Goal: Task Accomplishment & Management: Manage account settings

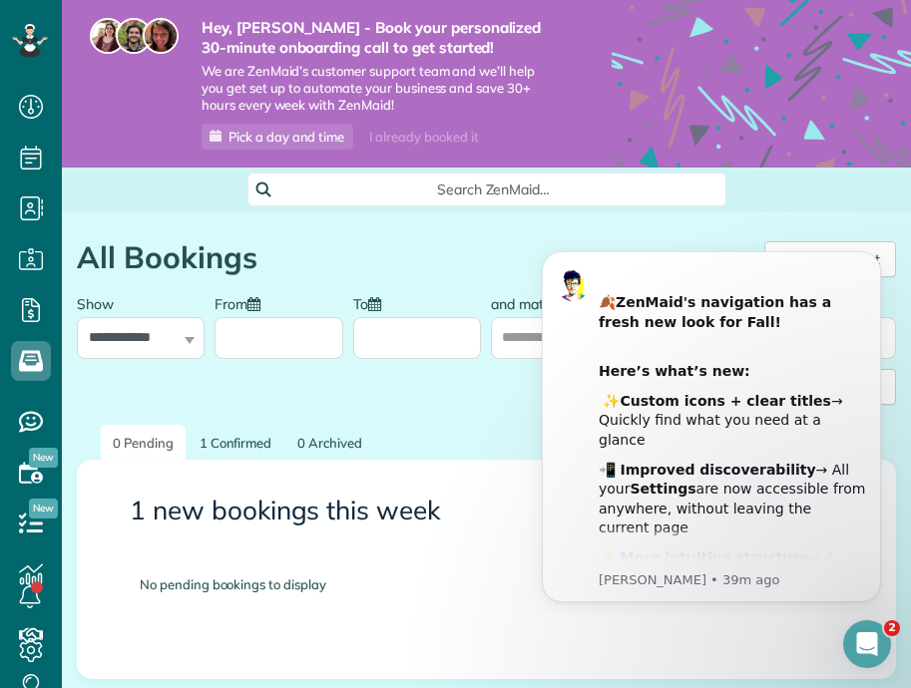
scroll to position [9, 9]
click at [37, 653] on icon at bounding box center [31, 651] width 40 height 40
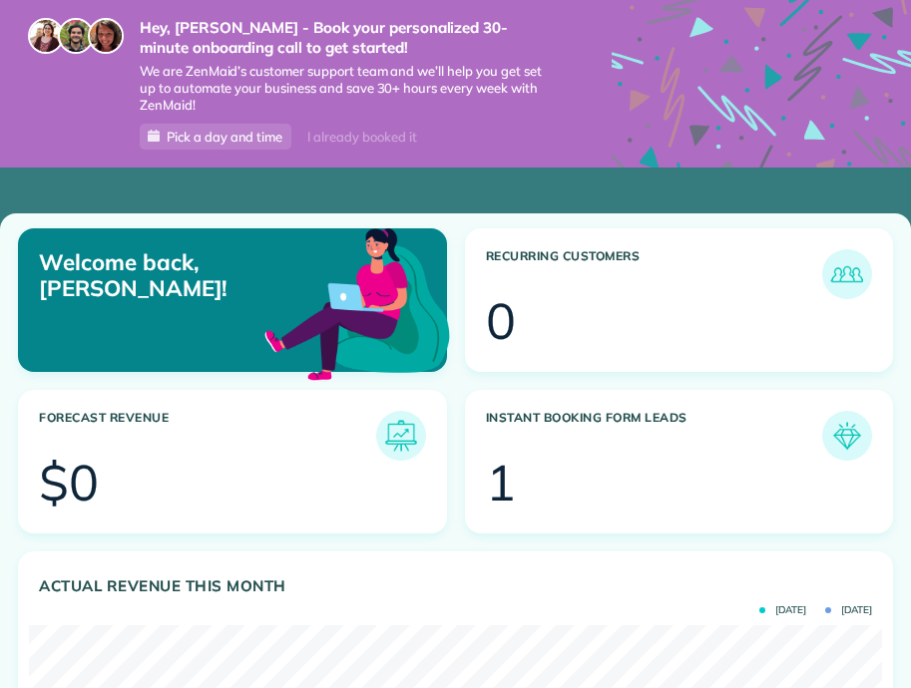
scroll to position [379, 853]
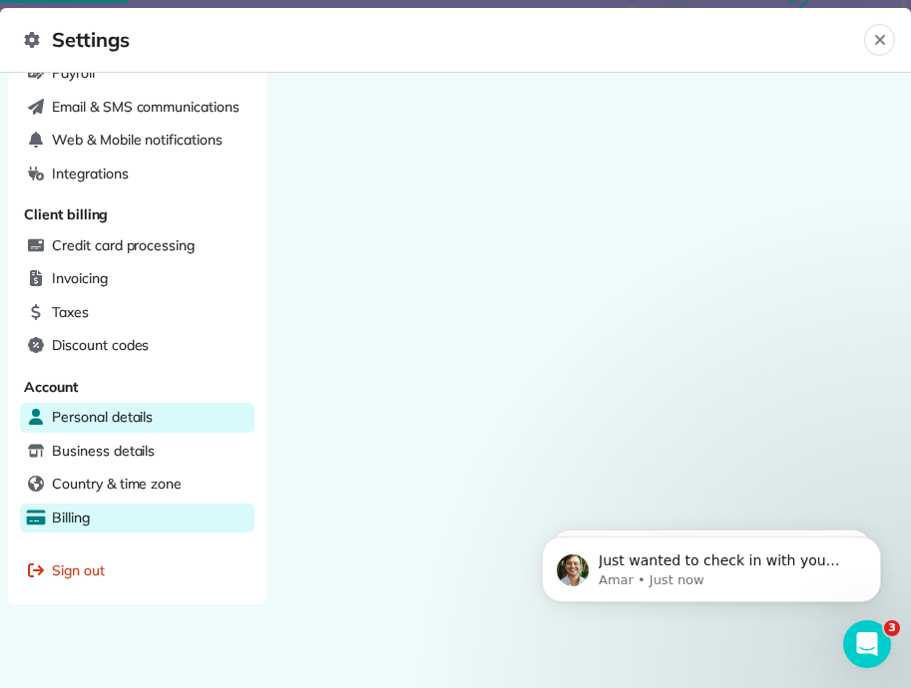
click at [165, 504] on div "Billing" at bounding box center [137, 519] width 234 height 30
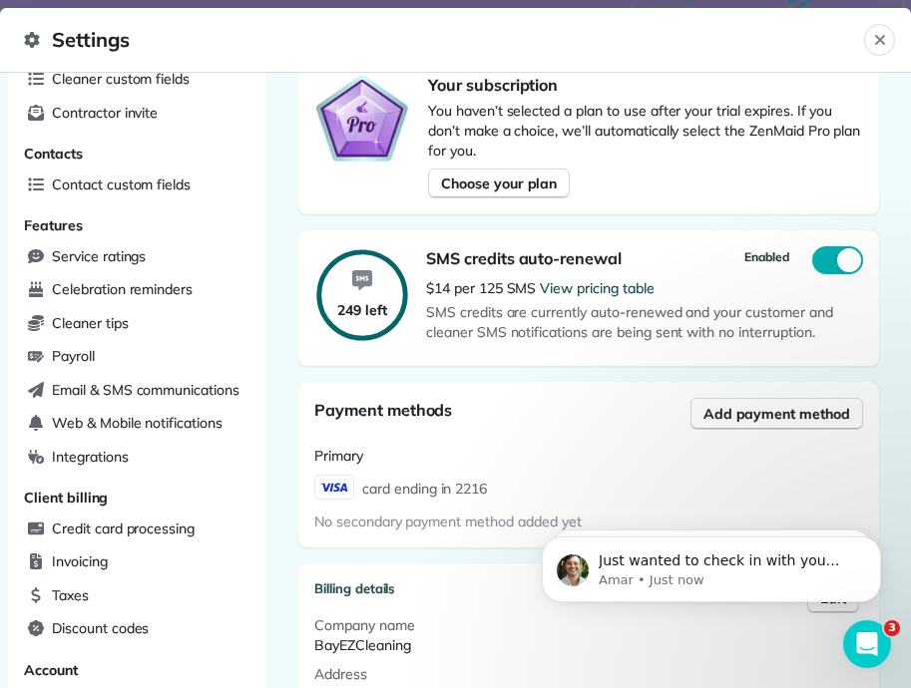
scroll to position [321, 0]
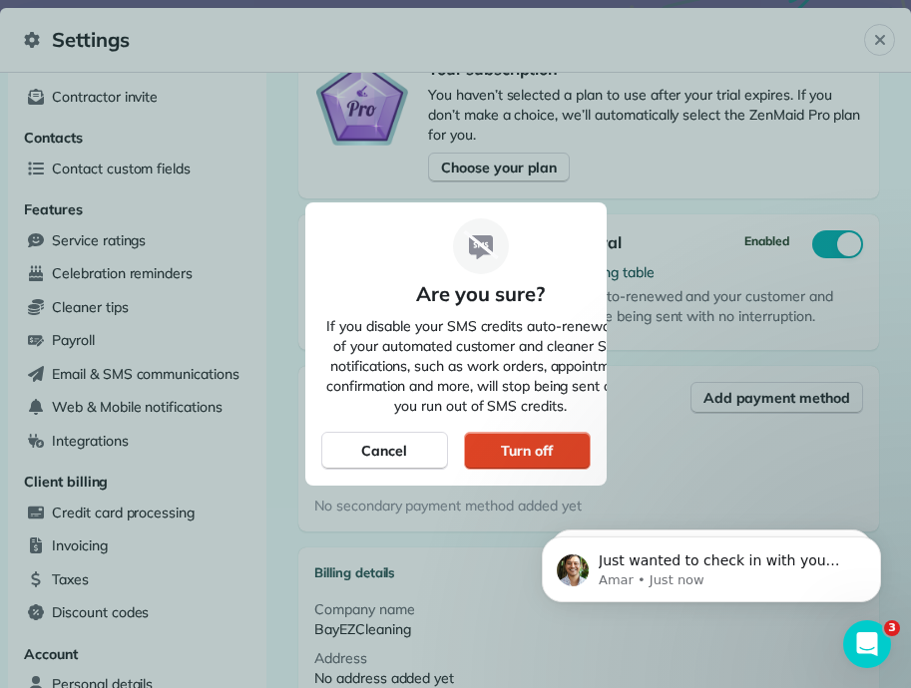
click at [563, 443] on div "Turn off" at bounding box center [527, 451] width 127 height 38
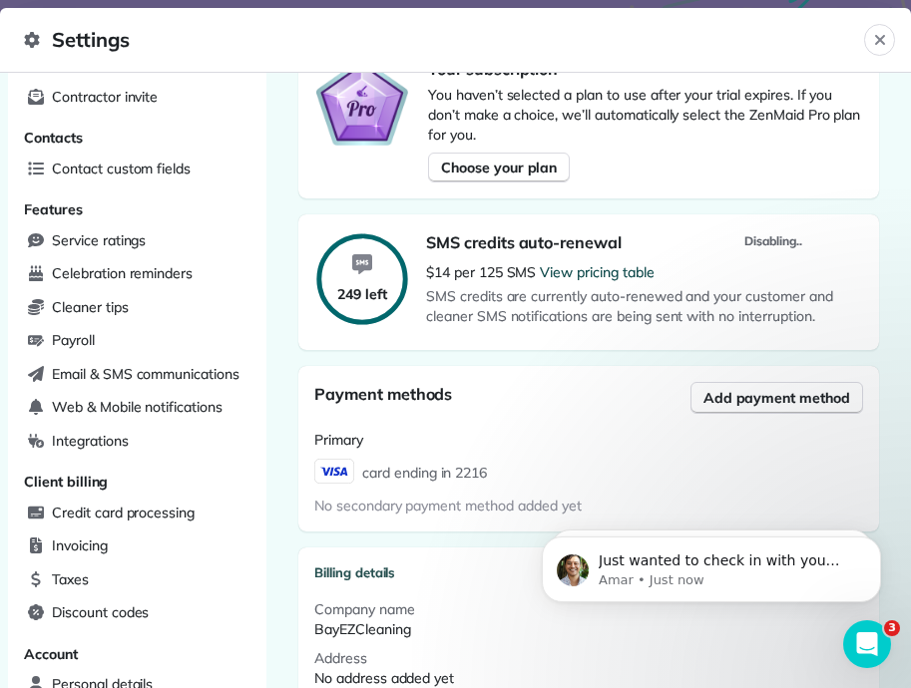
scroll to position [614, 0]
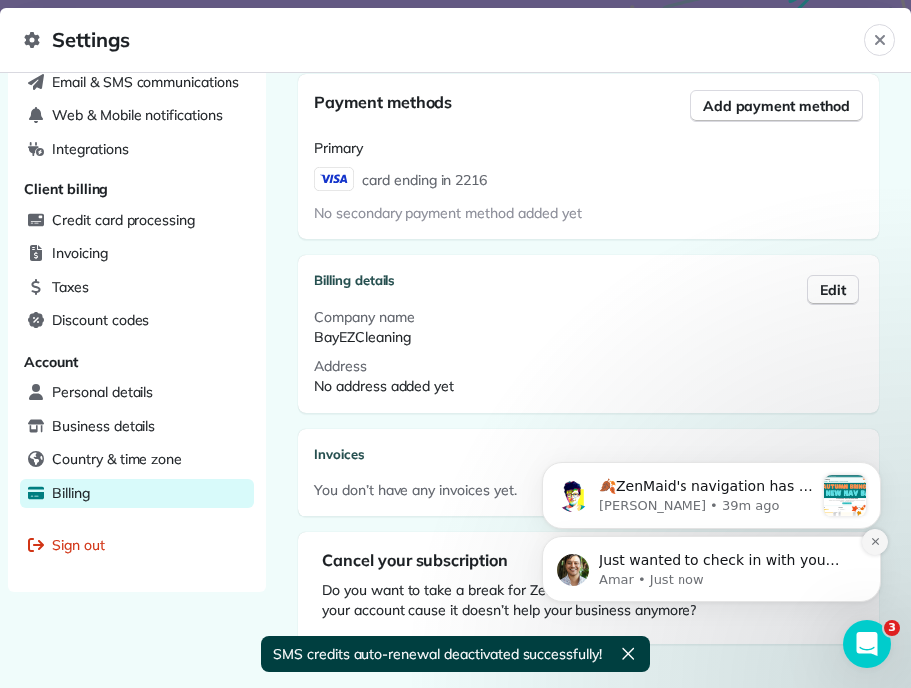
click at [872, 546] on icon "Dismiss notification" at bounding box center [875, 542] width 11 height 11
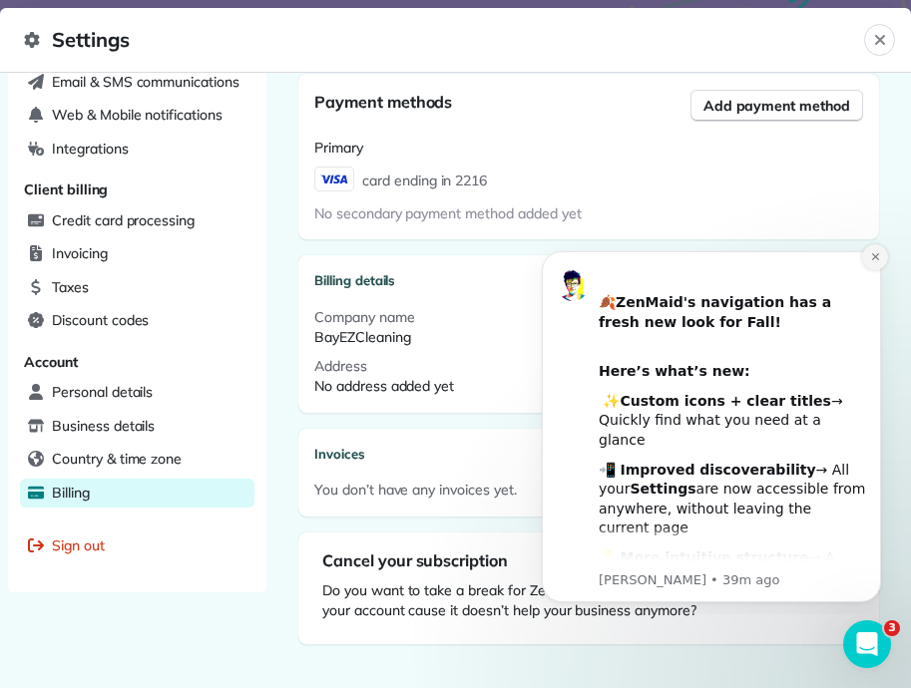
click at [877, 258] on icon "Dismiss notification" at bounding box center [874, 256] width 7 height 7
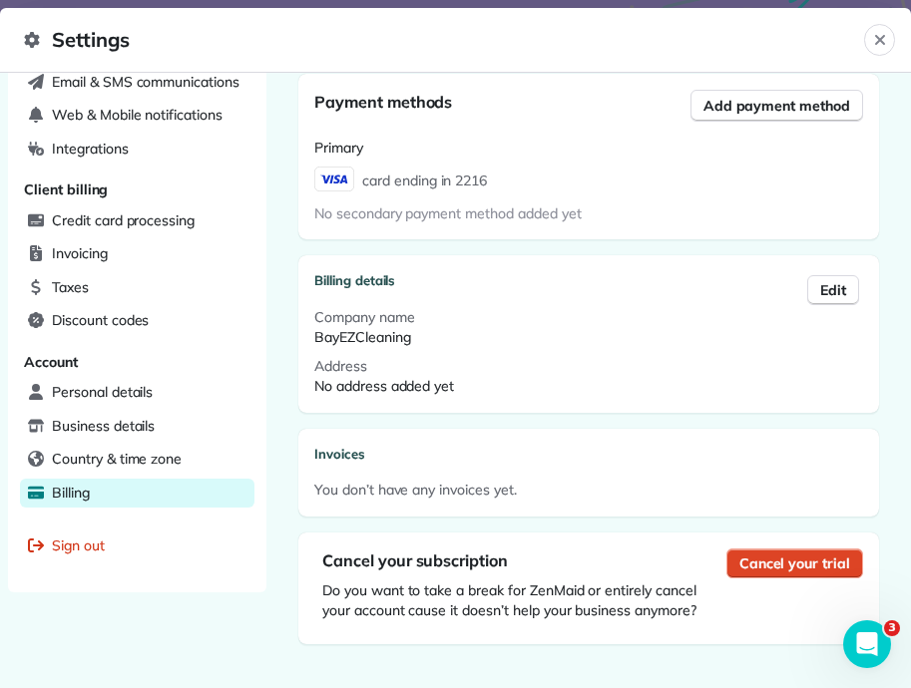
click at [782, 555] on span "Cancel your trial" at bounding box center [794, 564] width 111 height 20
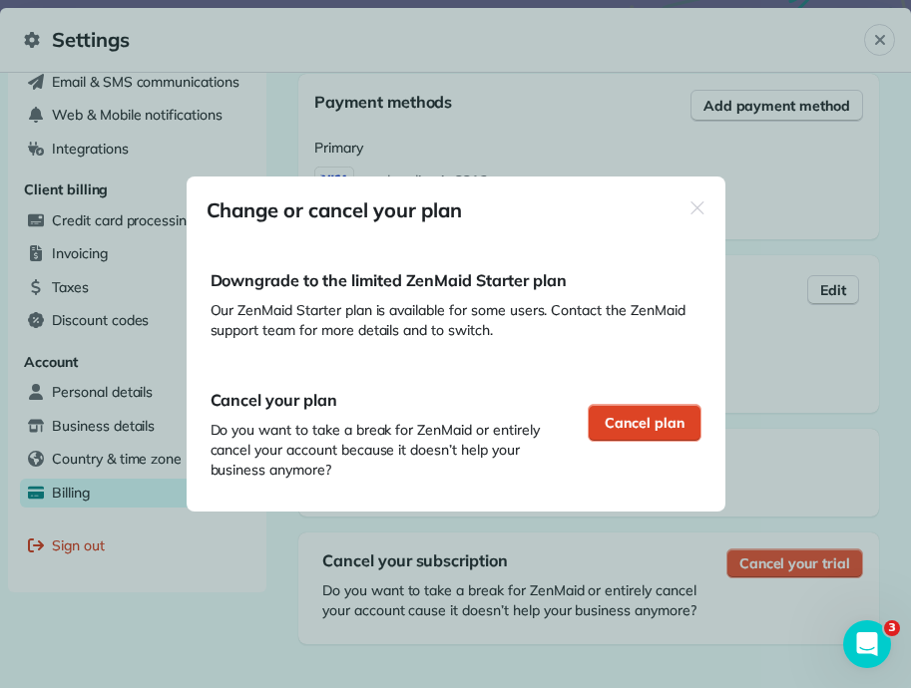
click at [665, 427] on span "Cancel plan" at bounding box center [645, 423] width 80 height 20
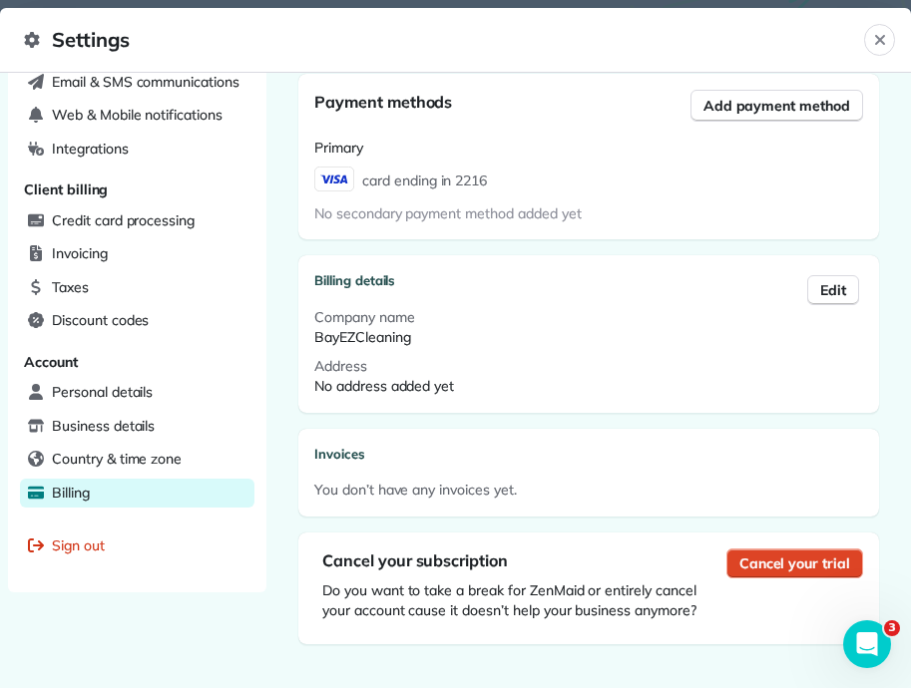
click at [832, 567] on span "Cancel your trial" at bounding box center [794, 564] width 111 height 20
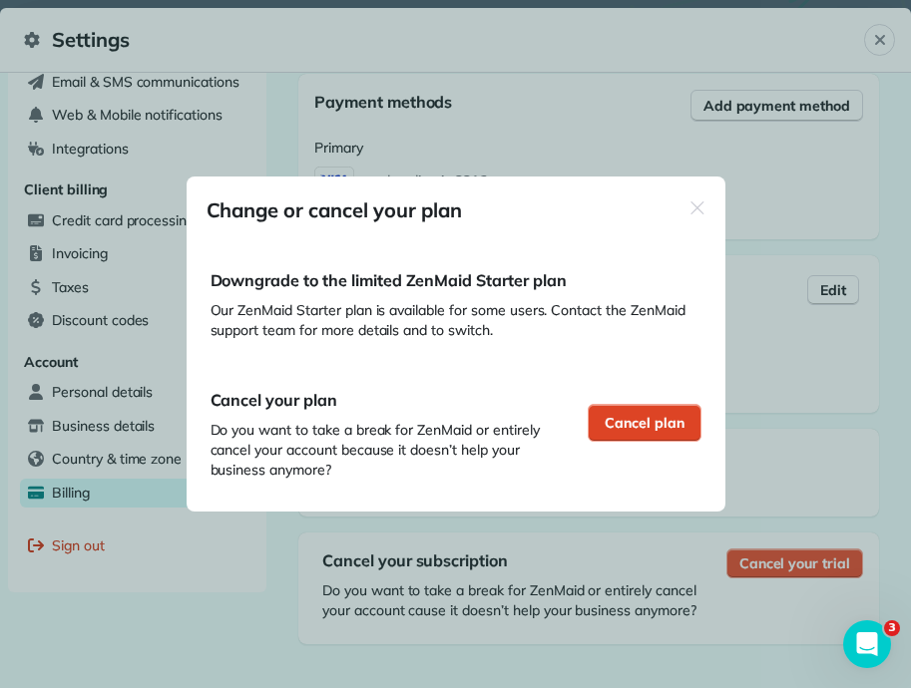
click at [645, 416] on span "Cancel plan" at bounding box center [645, 423] width 80 height 20
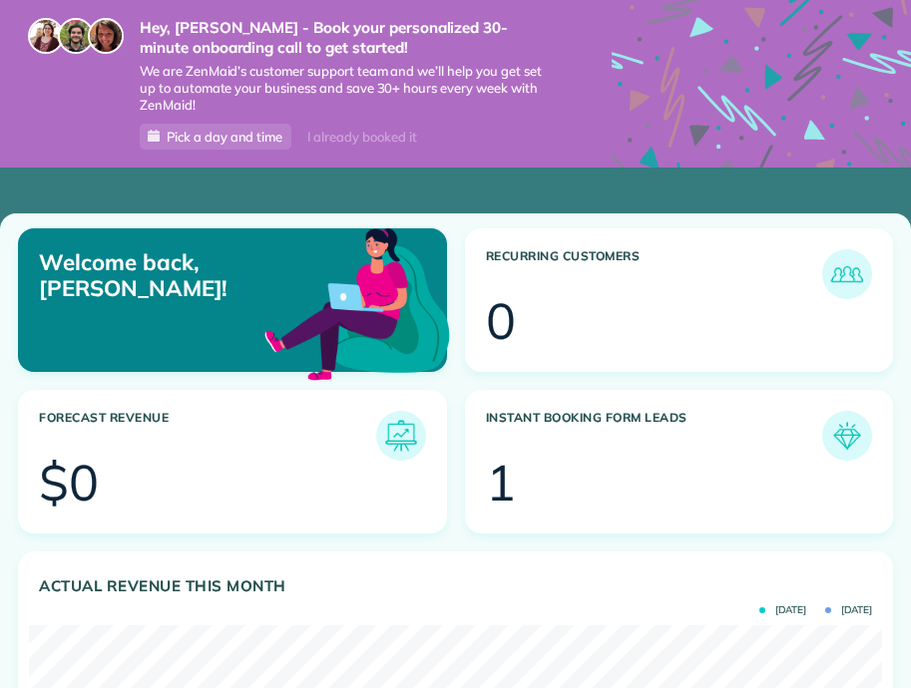
scroll to position [379, 853]
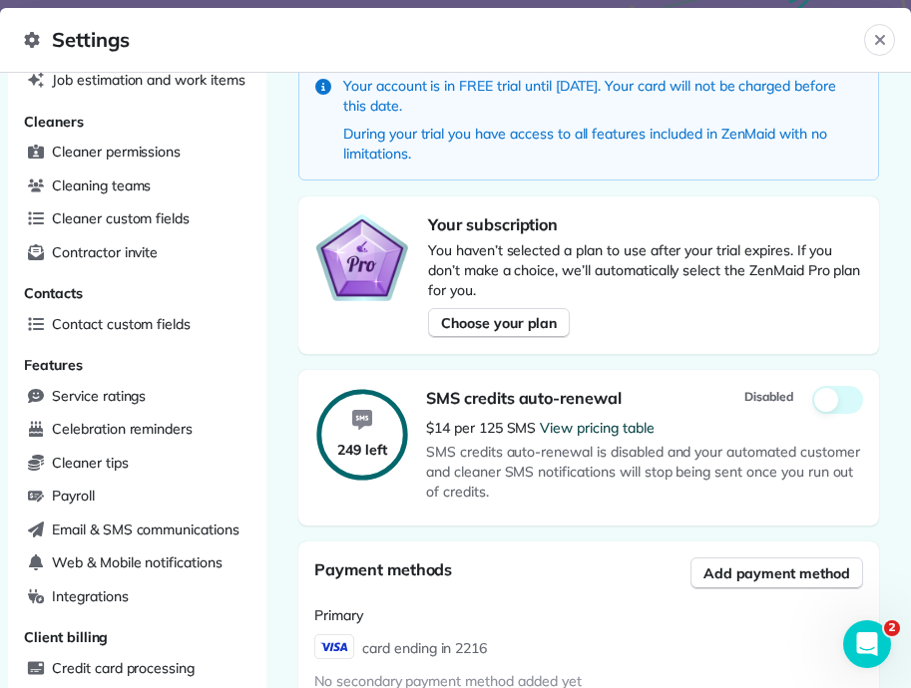
scroll to position [634, 0]
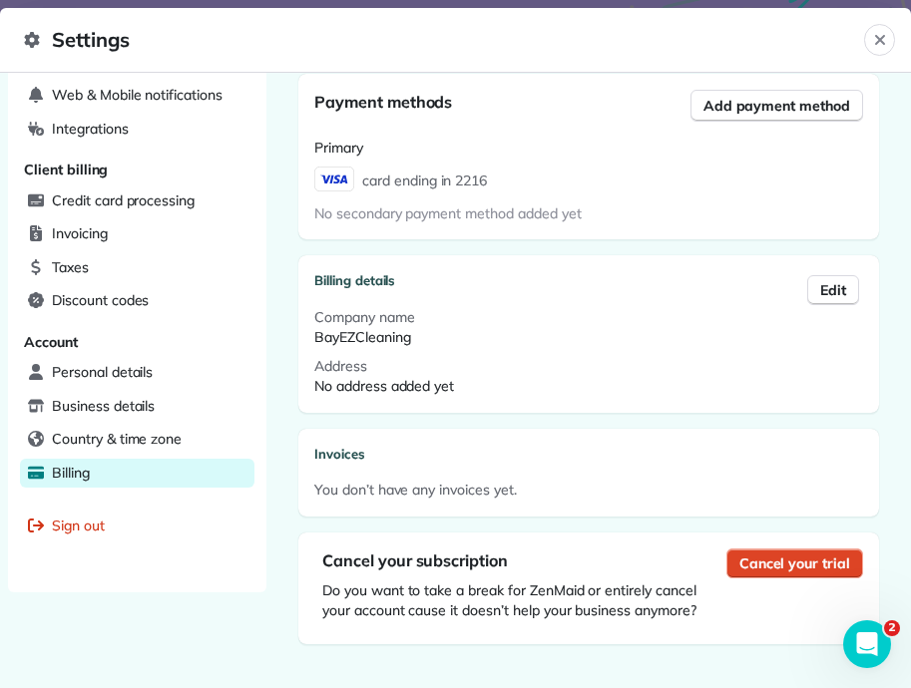
click at [829, 557] on span "Cancel your trial" at bounding box center [794, 564] width 111 height 20
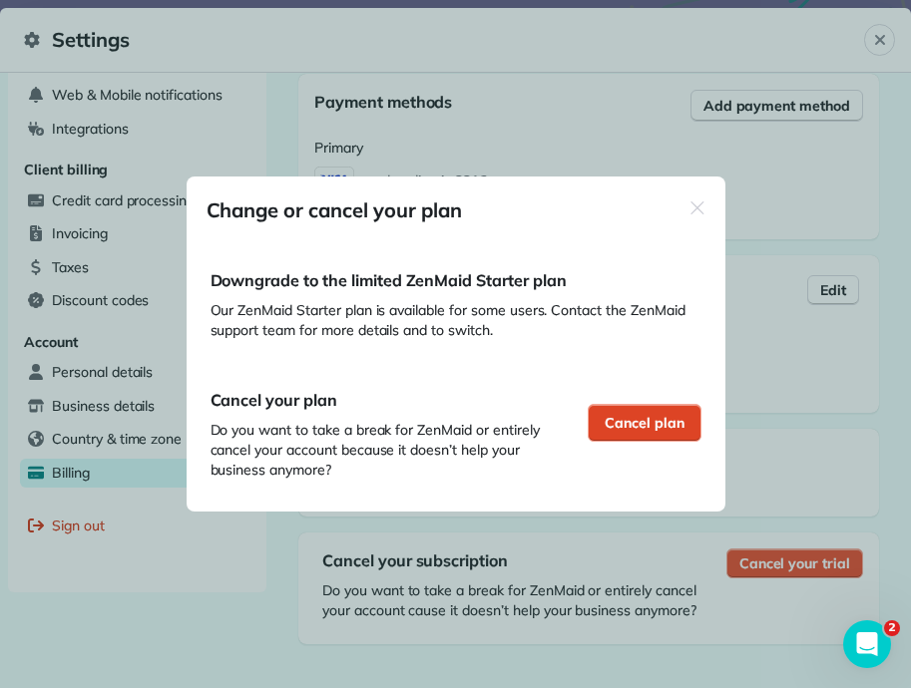
click at [648, 428] on span "Cancel plan" at bounding box center [645, 423] width 80 height 20
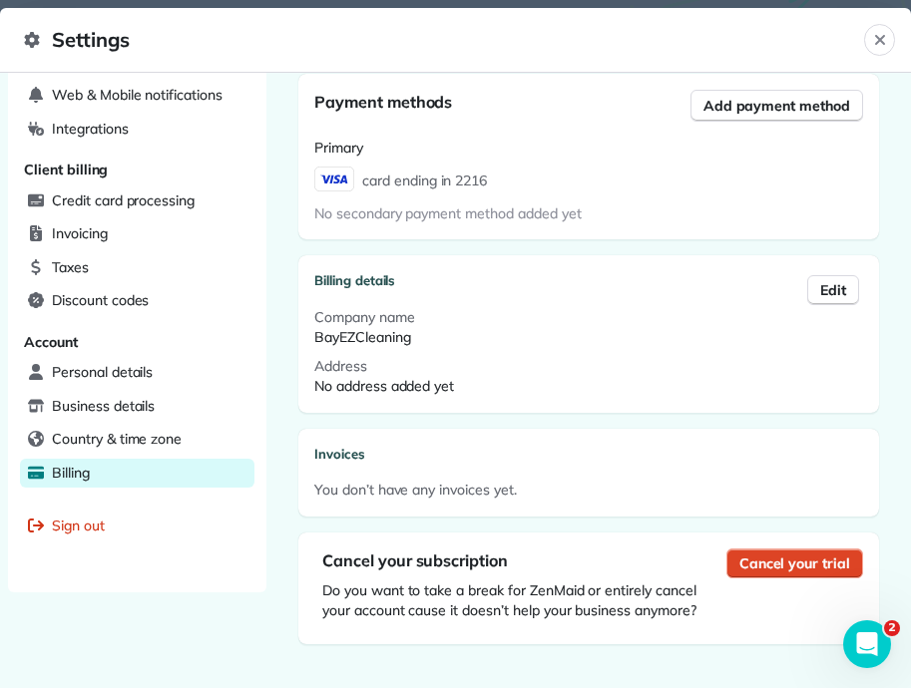
click at [767, 562] on span "Cancel your trial" at bounding box center [794, 564] width 111 height 20
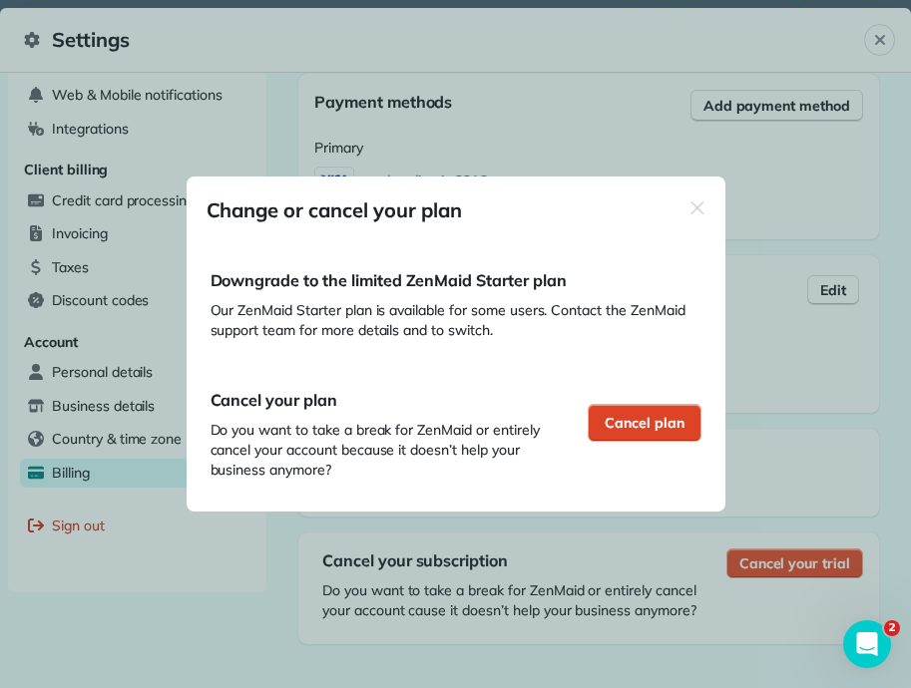
click at [640, 425] on span "Cancel plan" at bounding box center [645, 423] width 80 height 20
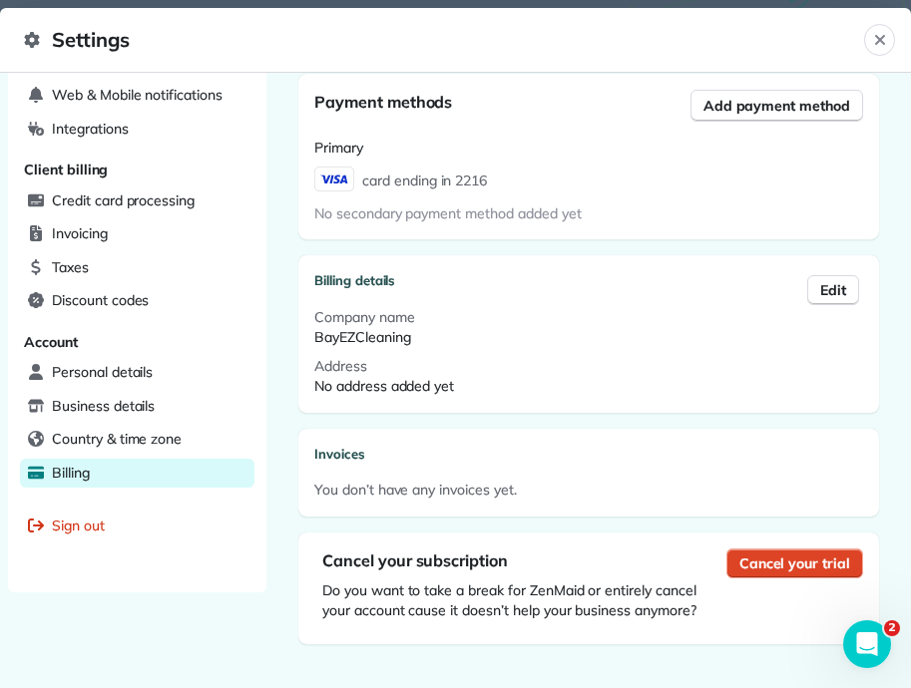
click at [791, 566] on span "Cancel your trial" at bounding box center [794, 564] width 111 height 20
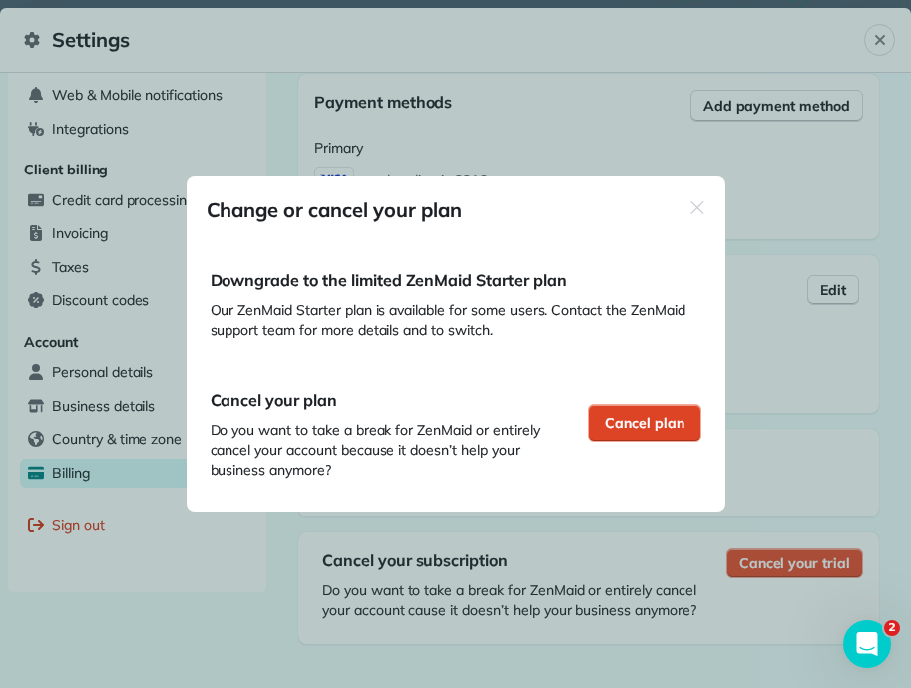
click at [628, 416] on span "Cancel plan" at bounding box center [645, 423] width 80 height 20
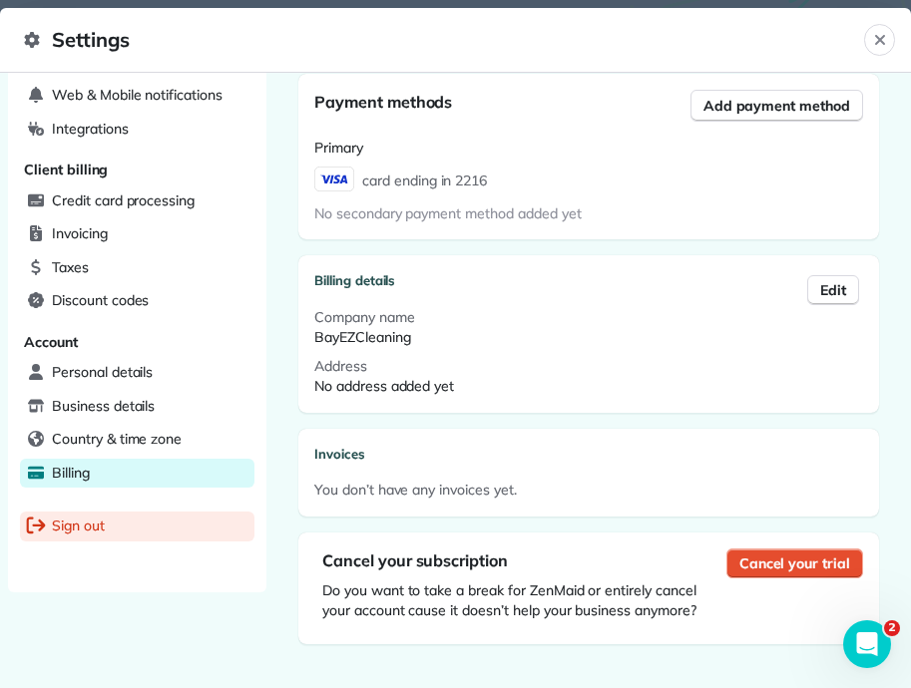
click at [137, 520] on div "Sign out" at bounding box center [137, 527] width 234 height 30
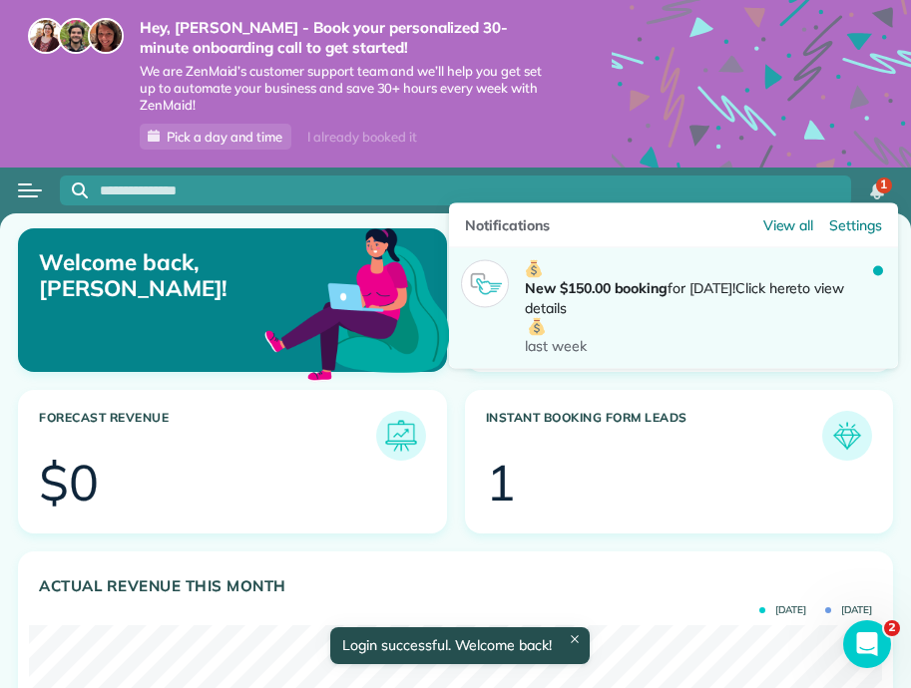
drag, startPoint x: 879, startPoint y: 191, endPoint x: 815, endPoint y: 330, distance: 153.6
click at [816, 330] on body "Hey, Pamela - Book your personalized 30-minute onboarding call to get started! …" at bounding box center [455, 344] width 911 height 688
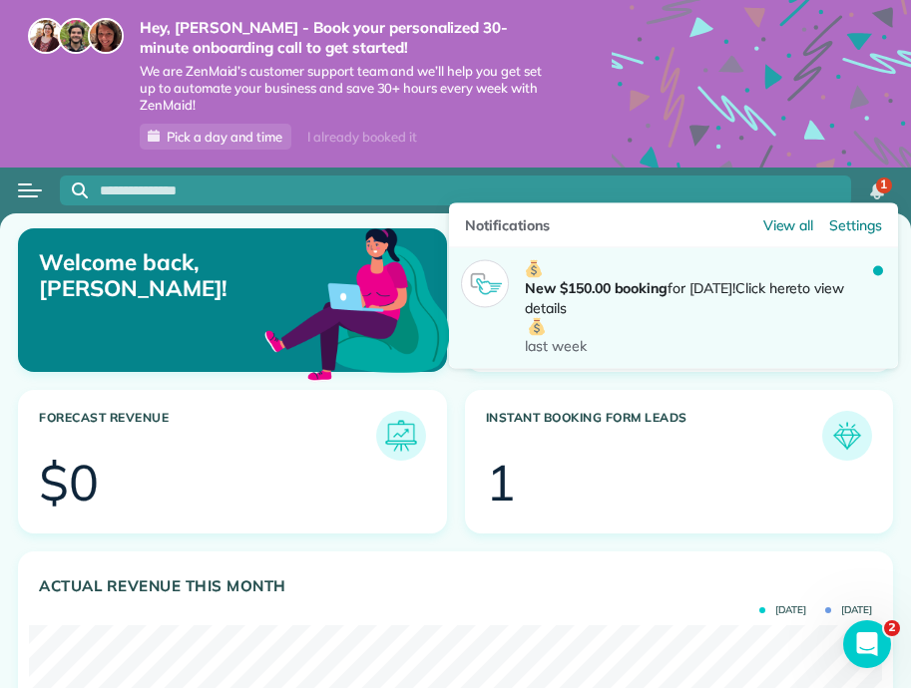
click at [815, 330] on p "New $150.00 booking for Sep 24! Click here to view details" at bounding box center [699, 298] width 348 height 76
click at [878, 280] on div at bounding box center [879, 311] width 13 height 91
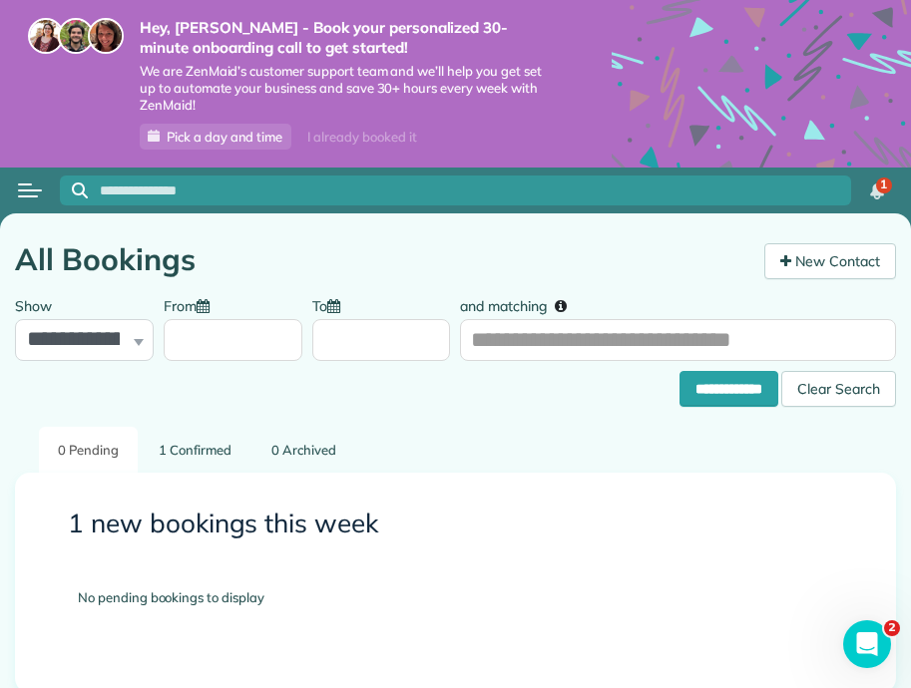
click at [260, 524] on h3 "1 new bookings this week" at bounding box center [455, 524] width 775 height 29
click at [177, 446] on link "1 Confirmed" at bounding box center [195, 450] width 111 height 47
